Goal: Use online tool/utility: Utilize a website feature to perform a specific function

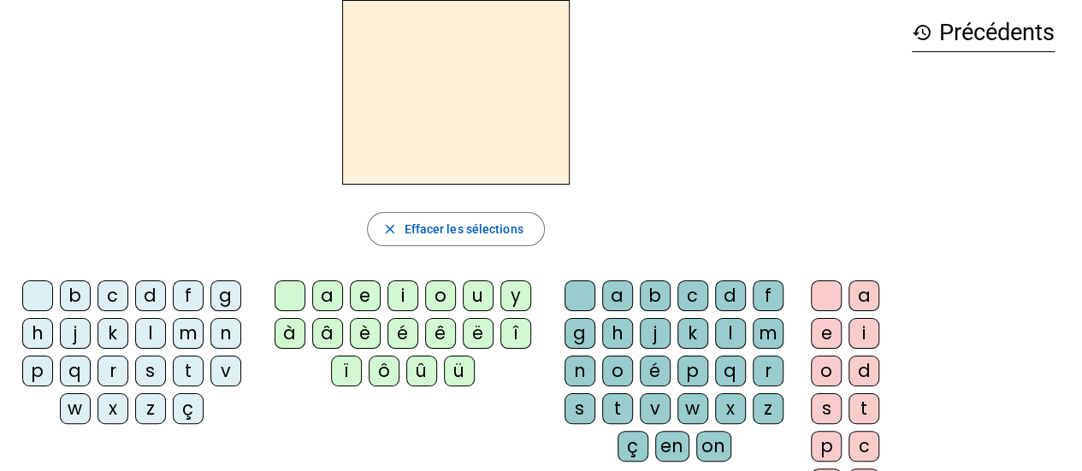
scroll to position [76, 0]
click at [329, 324] on div "â" at bounding box center [327, 332] width 31 height 31
click at [579, 365] on div "n" at bounding box center [580, 370] width 31 height 31
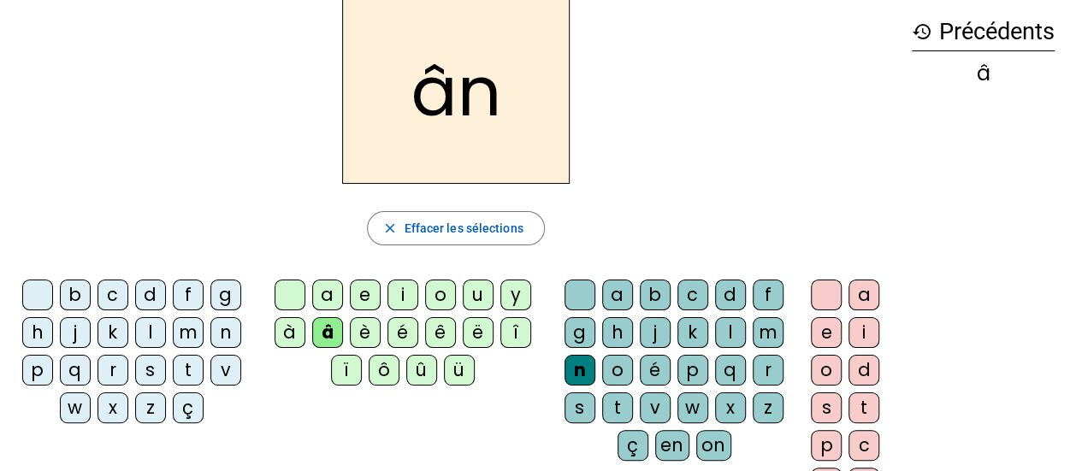
click at [830, 331] on div "e" at bounding box center [826, 332] width 31 height 31
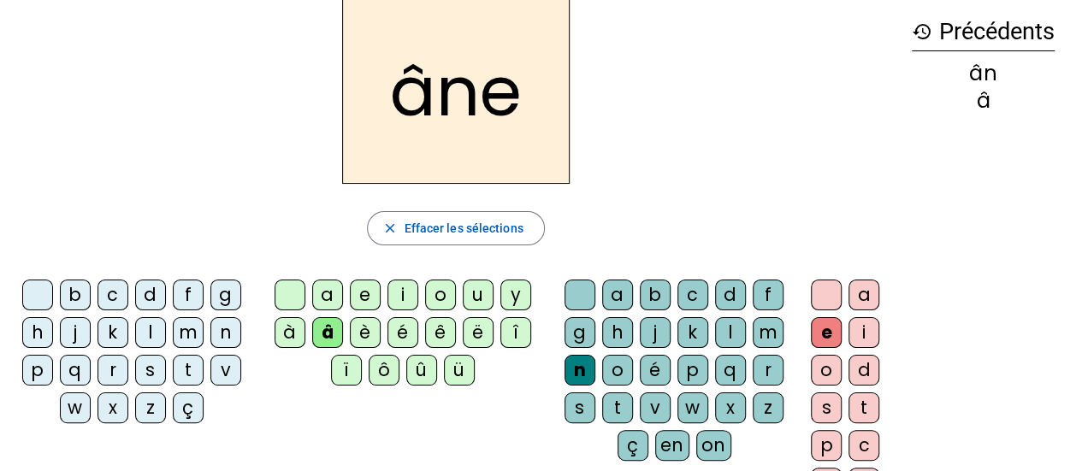
click at [775, 332] on div "m" at bounding box center [768, 332] width 31 height 31
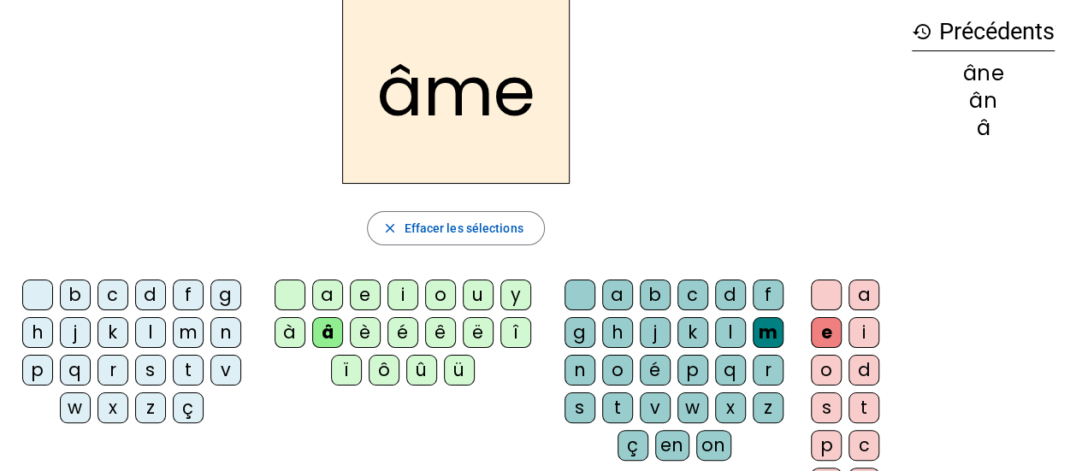
click at [578, 335] on div "g" at bounding box center [580, 332] width 31 height 31
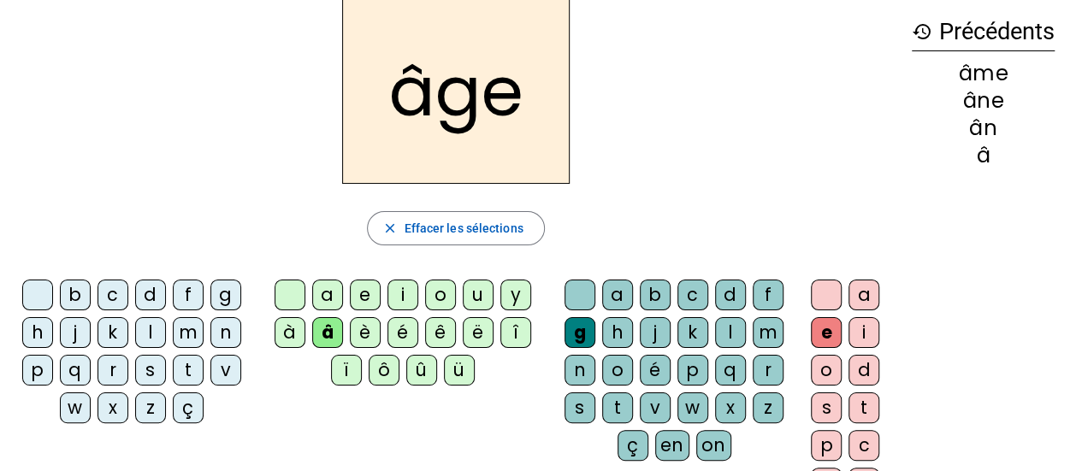
click at [44, 372] on div "p" at bounding box center [37, 370] width 31 height 31
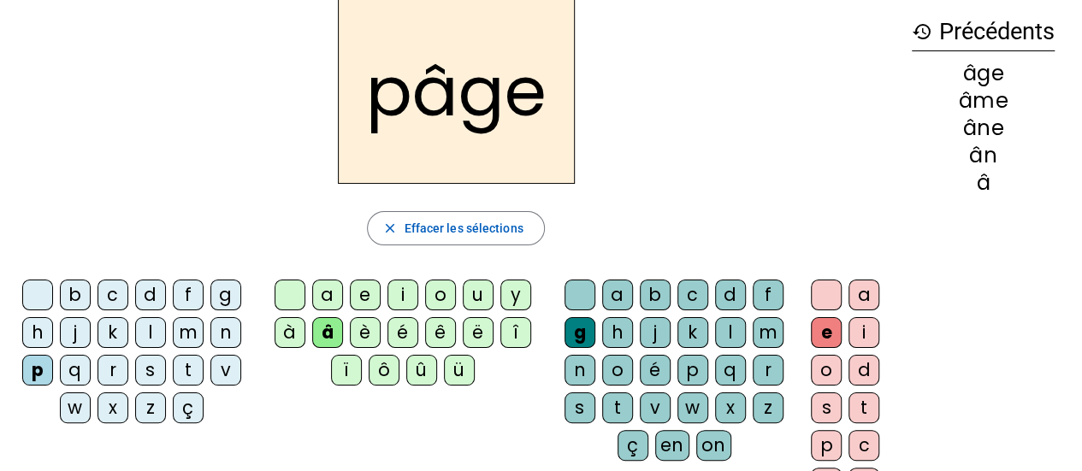
click at [331, 292] on div "a" at bounding box center [327, 295] width 31 height 31
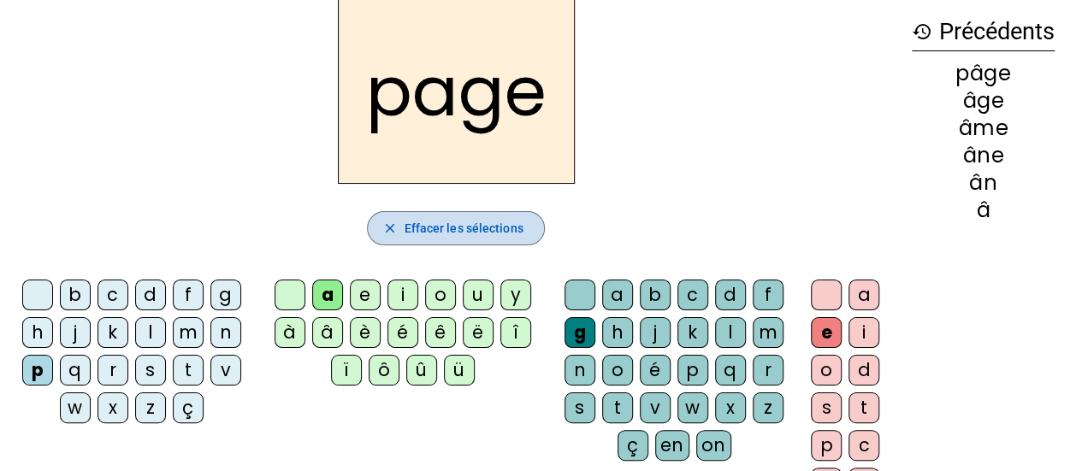
click at [491, 220] on span "Effacer les sélections" at bounding box center [463, 228] width 119 height 21
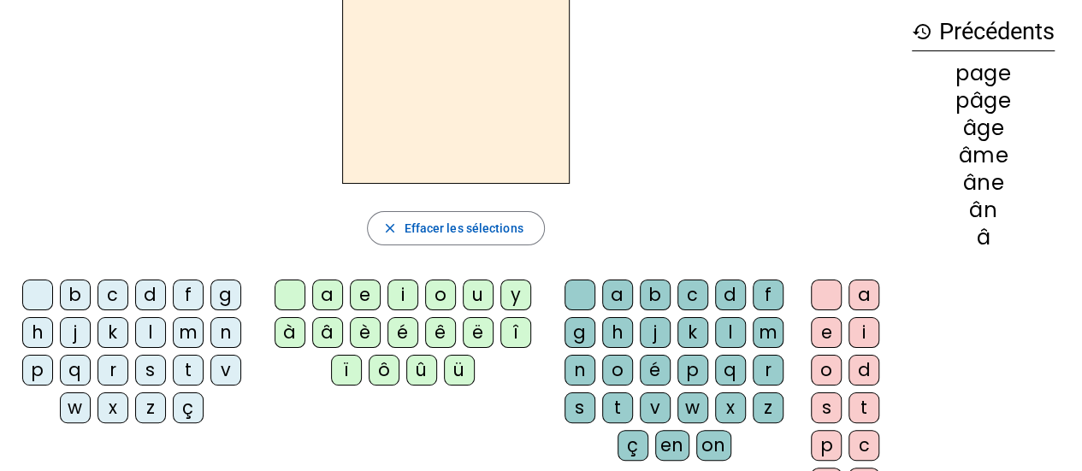
scroll to position [0, 0]
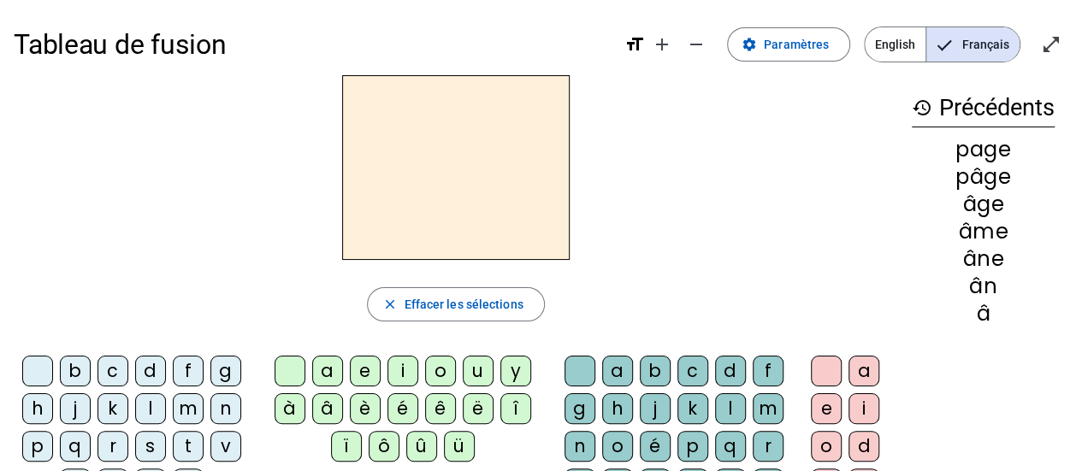
click at [921, 108] on mat-icon "history" at bounding box center [922, 108] width 21 height 21
click at [700, 47] on mat-icon "remove" at bounding box center [696, 44] width 21 height 21
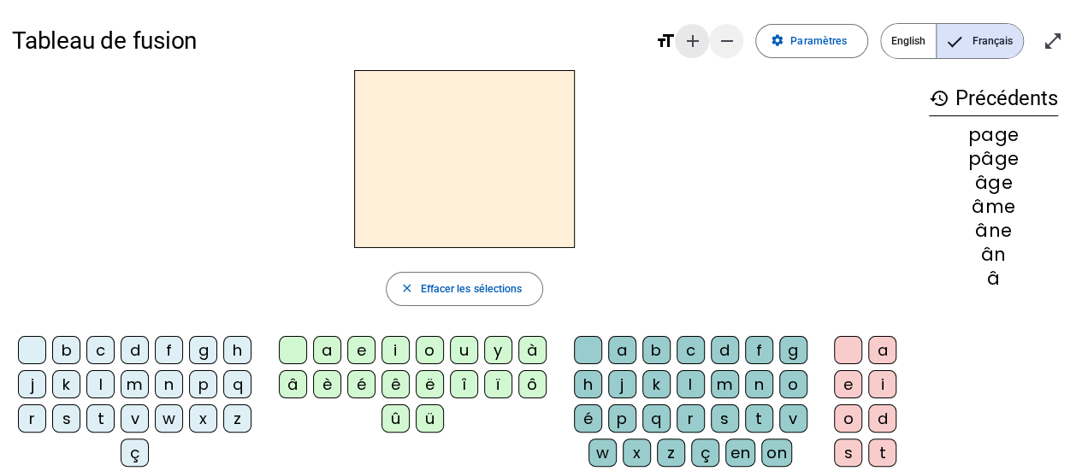
click at [700, 47] on mat-icon "add" at bounding box center [692, 41] width 21 height 21
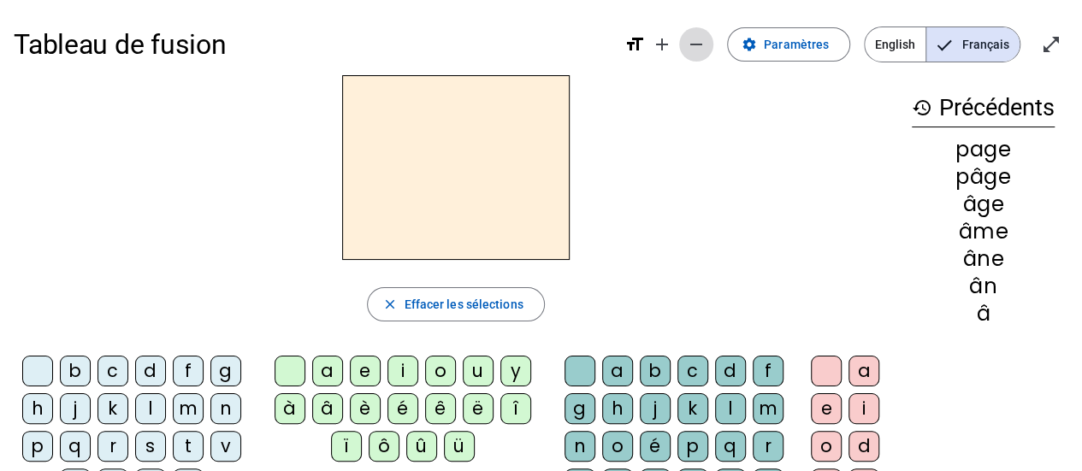
click at [700, 47] on mat-icon "remove" at bounding box center [696, 44] width 21 height 21
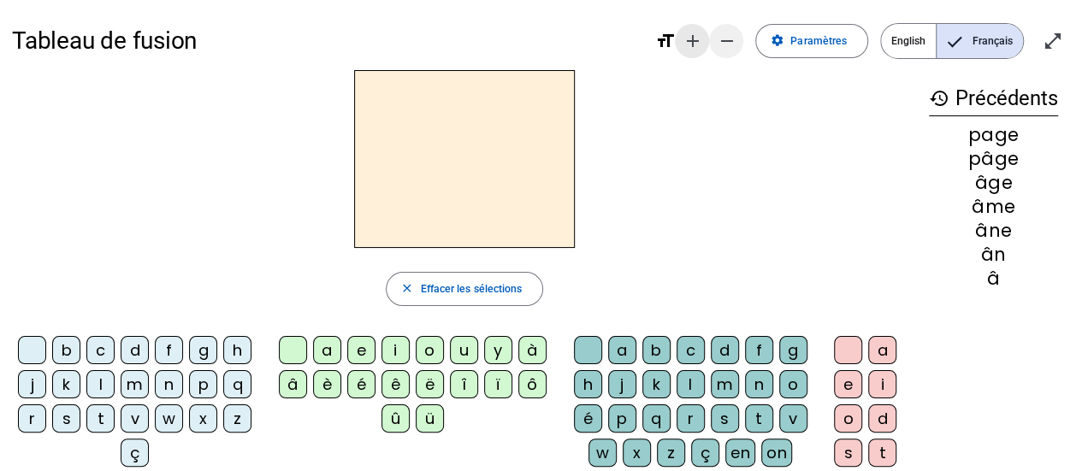
click at [700, 47] on mat-icon "add" at bounding box center [692, 41] width 21 height 21
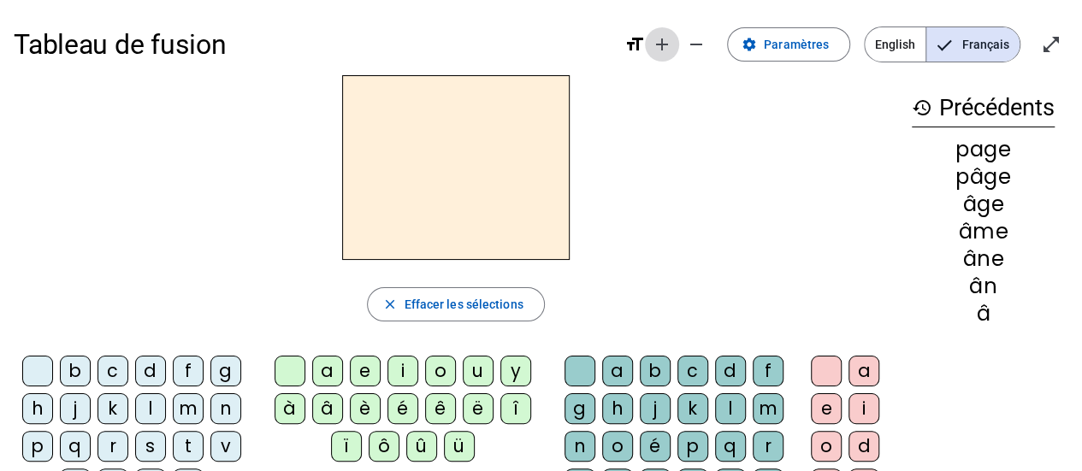
click at [673, 49] on mat-icon "add" at bounding box center [662, 44] width 21 height 21
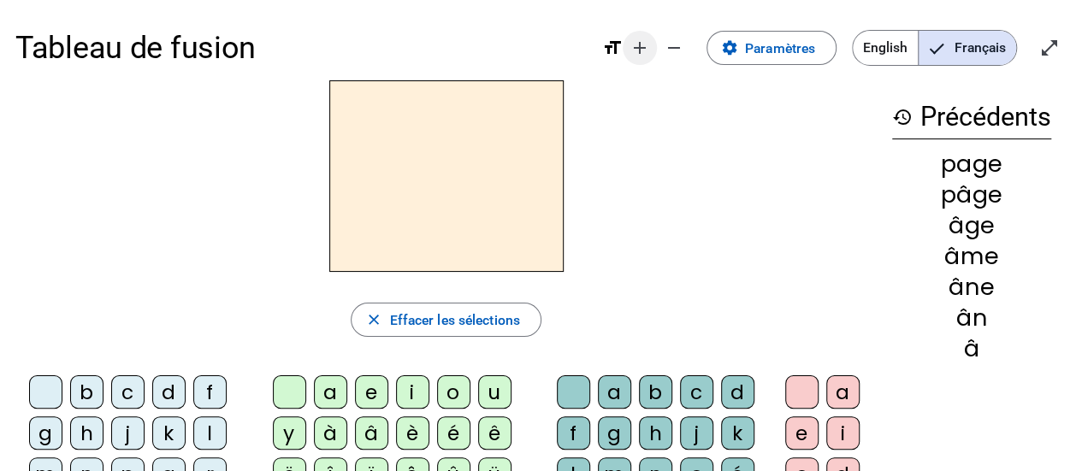
drag, startPoint x: 678, startPoint y: 49, endPoint x: 644, endPoint y: 50, distance: 33.4
click at [644, 50] on span "format_size add remove" at bounding box center [646, 53] width 89 height 18
click at [644, 50] on mat-icon "add" at bounding box center [640, 48] width 21 height 21
